Goal: Download file/media: Obtain a digital file from the website

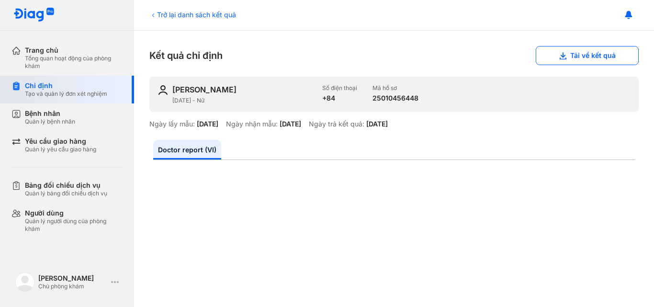
click at [58, 96] on div "Tạo và quản lý đơn xét nghiệm" at bounding box center [66, 94] width 82 height 8
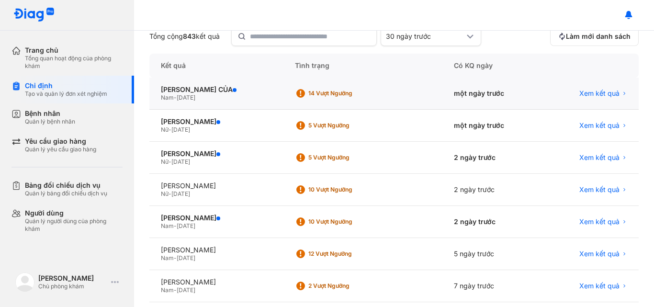
scroll to position [96, 0]
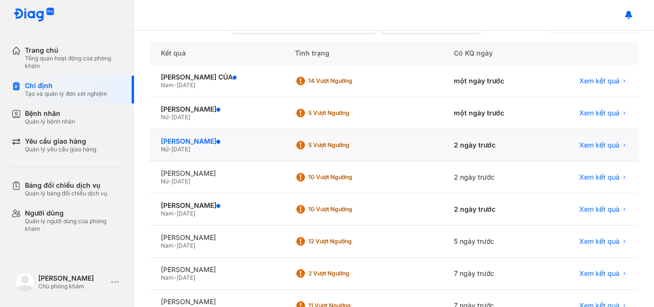
click at [236, 140] on div "NGUYỄN THỊ TUYẾT NHUNG" at bounding box center [216, 141] width 111 height 9
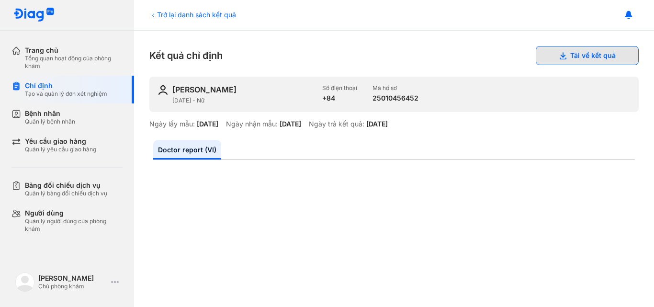
click at [575, 59] on button "Tải về kết quả" at bounding box center [587, 55] width 103 height 19
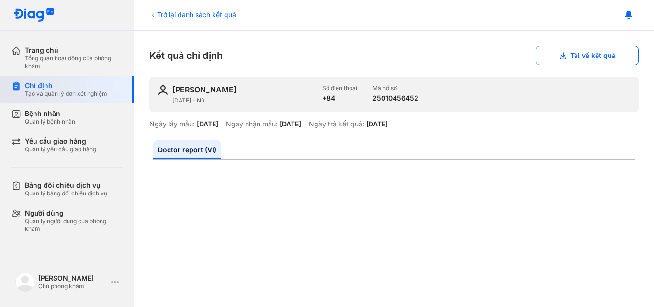
click at [41, 87] on div "Chỉ định" at bounding box center [66, 85] width 82 height 9
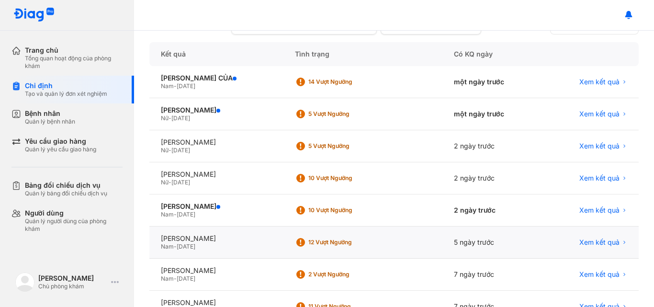
scroll to position [96, 0]
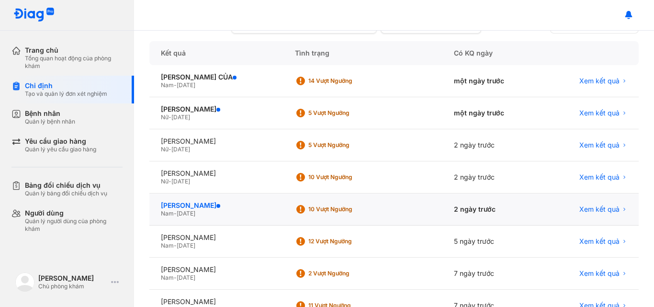
click at [198, 206] on div "BÙI VĂN TÁNH" at bounding box center [216, 205] width 111 height 9
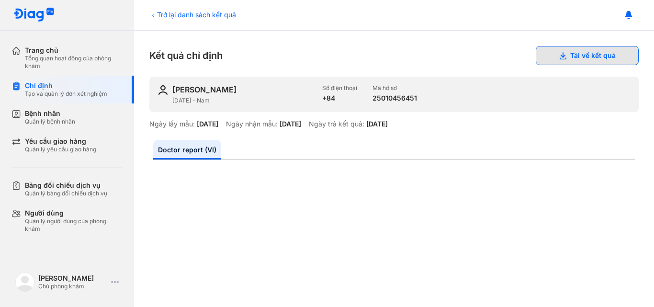
click at [586, 54] on button "Tải về kết quả" at bounding box center [587, 55] width 103 height 19
